Goal: Task Accomplishment & Management: Manage account settings

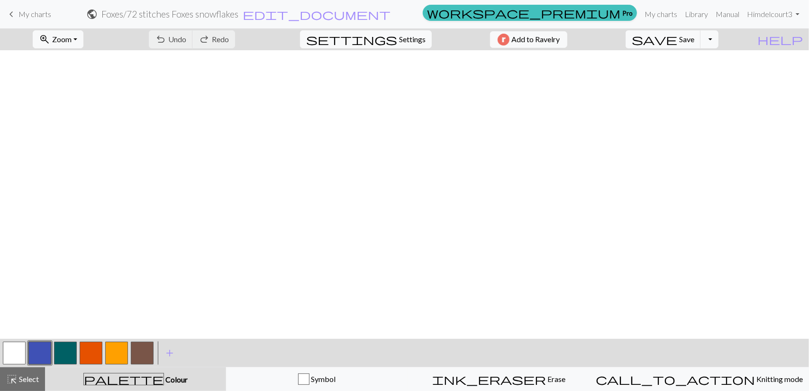
scroll to position [422, 0]
click at [718, 35] on button "Toggle Dropdown" at bounding box center [709, 39] width 18 height 18
click at [700, 60] on button "file_copy Save a copy" at bounding box center [639, 59] width 156 height 15
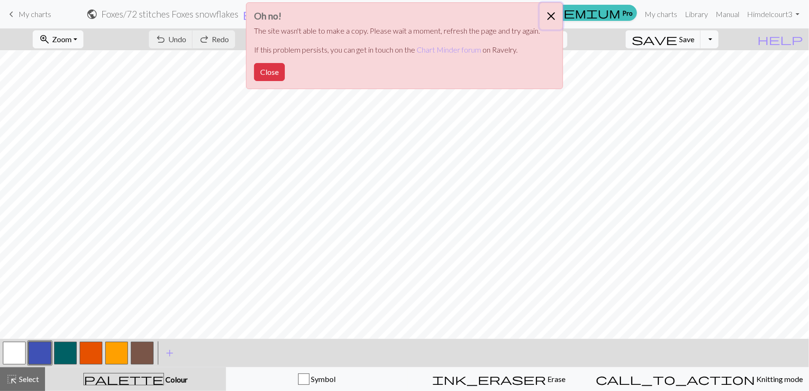
click at [551, 16] on button "Close" at bounding box center [551, 16] width 23 height 27
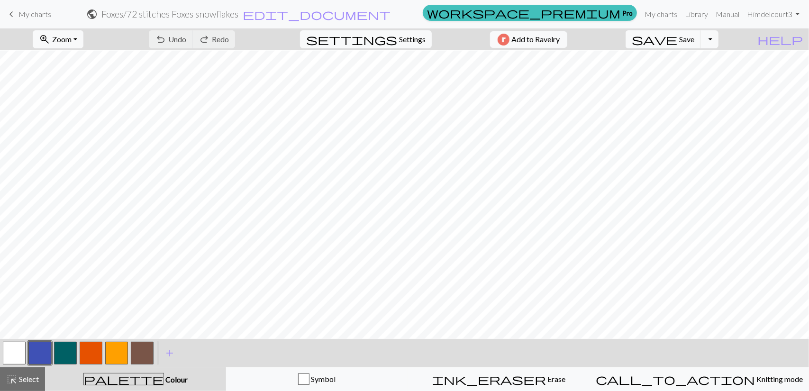
click at [725, 42] on div "save Save Save Toggle Dropdown file_copy Save a copy save_alt Download" at bounding box center [671, 39] width 107 height 22
click at [718, 38] on button "Toggle Dropdown" at bounding box center [709, 39] width 18 height 18
click at [706, 54] on button "file_copy Save a copy" at bounding box center [639, 59] width 156 height 15
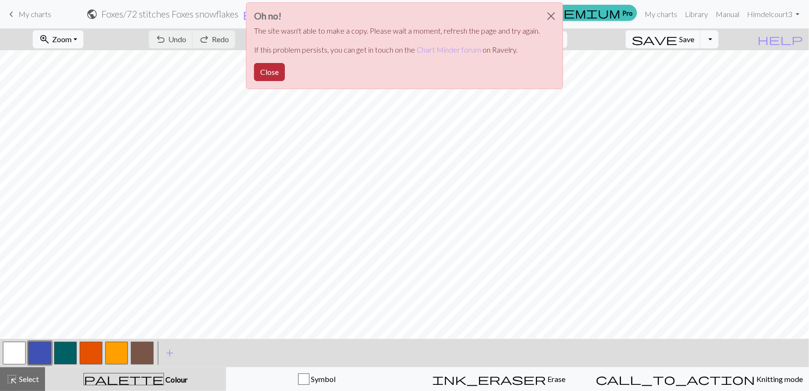
click at [264, 64] on button "Close" at bounding box center [269, 72] width 31 height 18
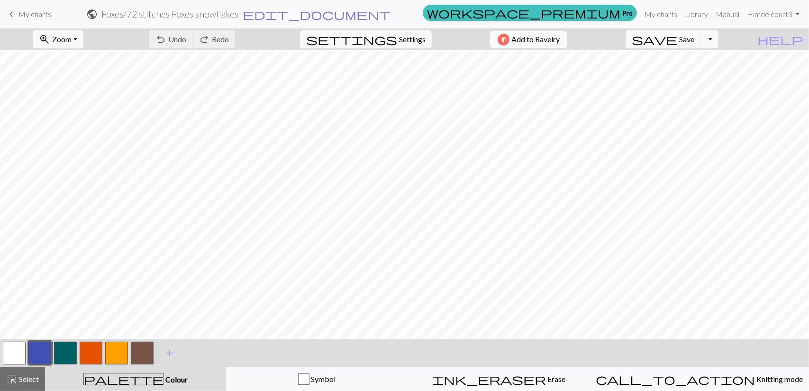
click at [390, 14] on span "edit_document" at bounding box center [317, 14] width 148 height 13
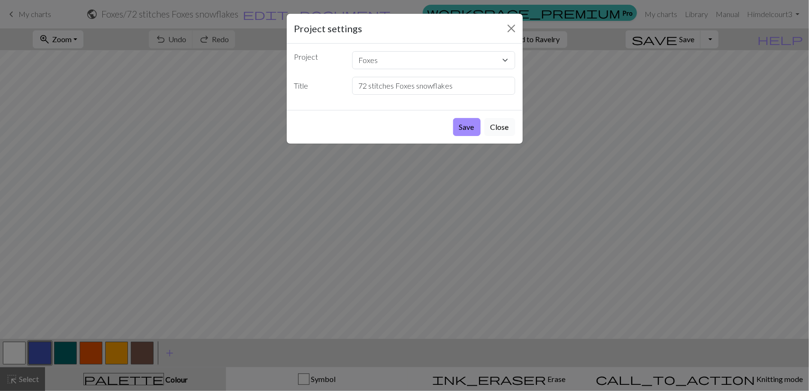
click at [502, 119] on button "Close" at bounding box center [499, 127] width 31 height 18
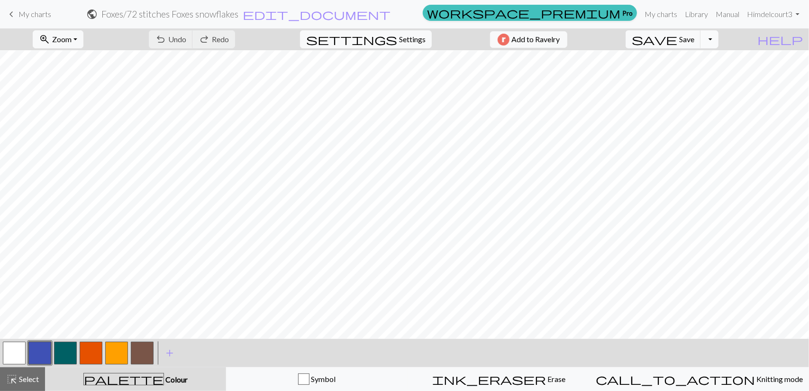
click at [718, 36] on button "Toggle Dropdown" at bounding box center [709, 39] width 18 height 18
click at [710, 59] on button "file_copy Save a copy" at bounding box center [639, 59] width 156 height 15
click at [255, 18] on h2 "Foxes / Copy of 72 stitches Foxes snowflakes" at bounding box center [170, 14] width 170 height 11
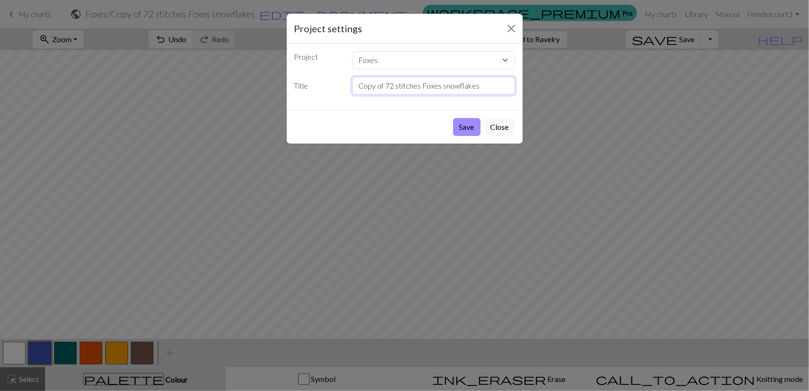
click at [387, 85] on input "Copy of 72 stitches Foxes snowflakes" at bounding box center [433, 86] width 163 height 18
click at [448, 86] on input "72 stitches Foxes snowflakes" at bounding box center [433, 86] width 163 height 18
type input "72 stitches Foxes dots"
click at [469, 126] on button "Save" at bounding box center [466, 127] width 27 height 18
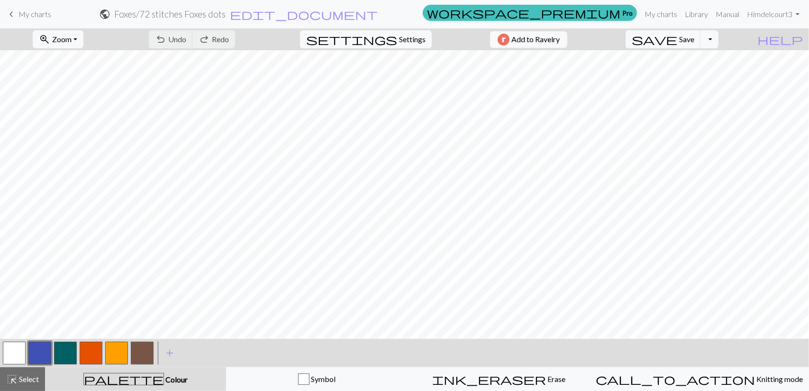
click at [115, 352] on button "button" at bounding box center [116, 353] width 23 height 23
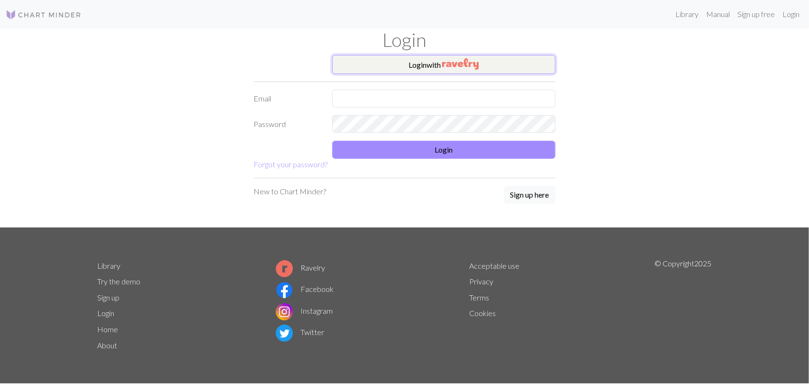
click at [415, 68] on button "Login with" at bounding box center [443, 64] width 223 height 19
